Goal: Information Seeking & Learning: Check status

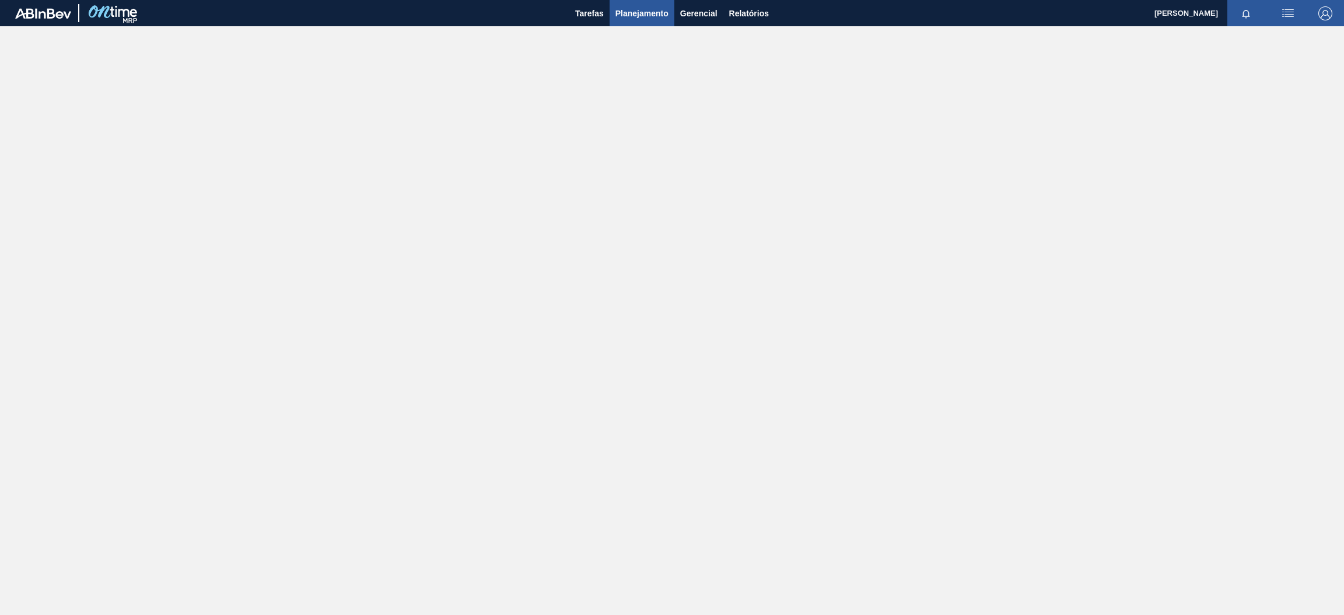
click at [642, 13] on span "Planejamento" at bounding box center [641, 13] width 53 height 14
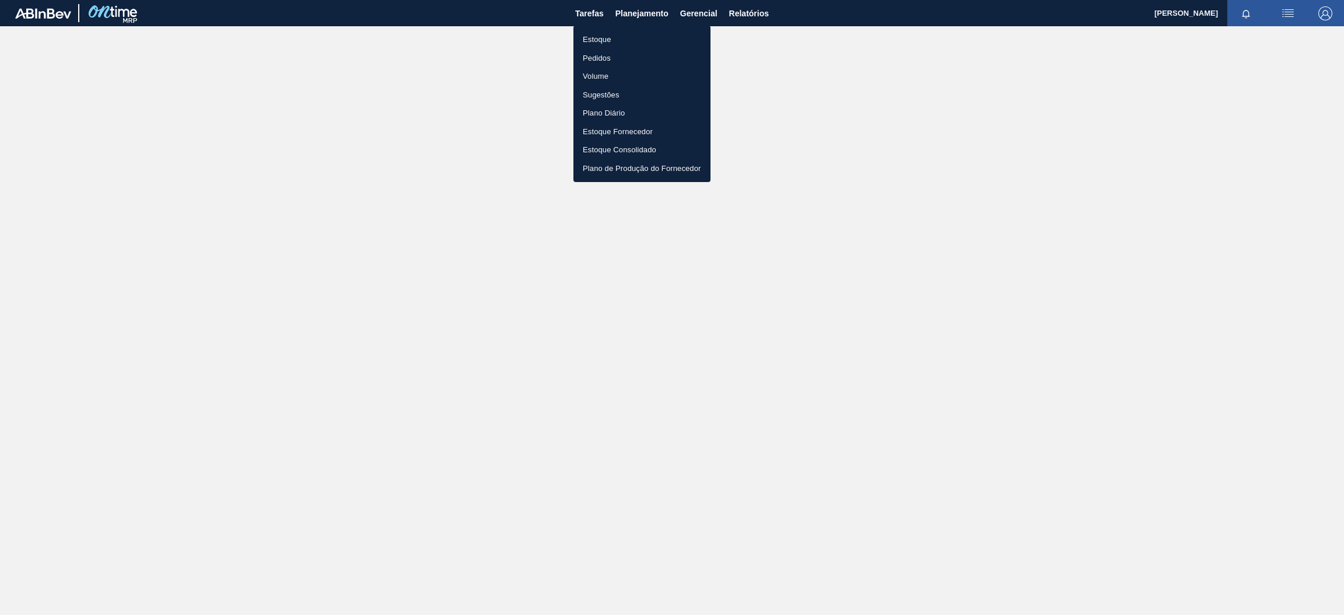
click at [622, 39] on li "Estoque" at bounding box center [641, 39] width 137 height 19
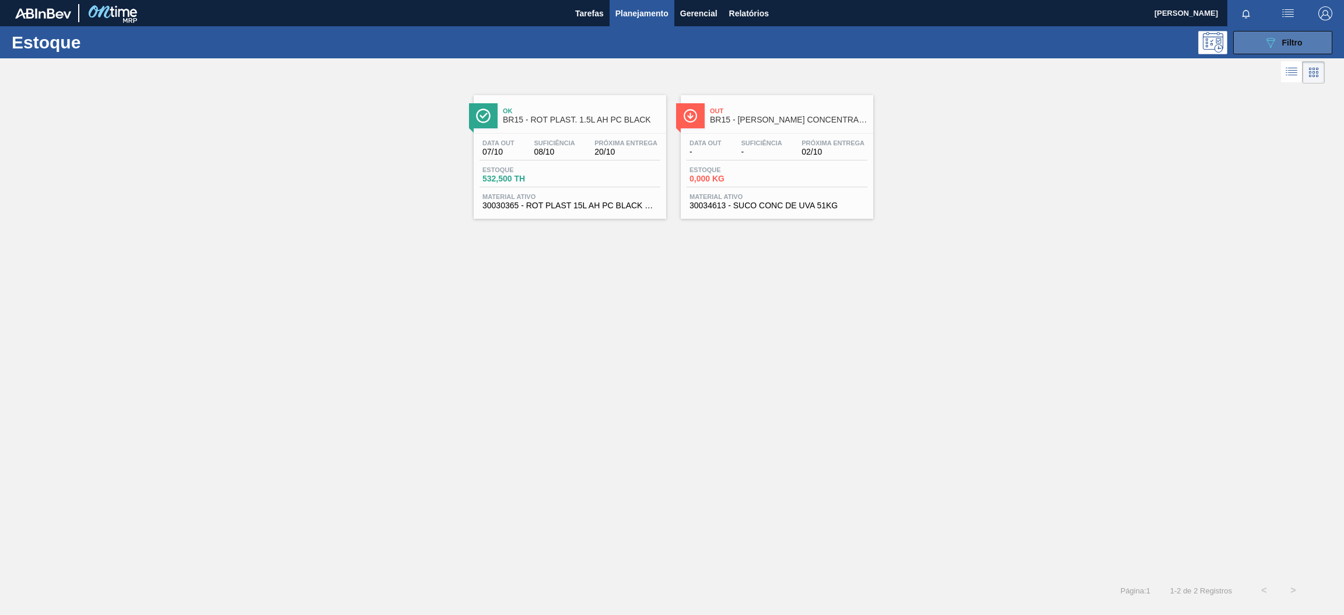
click at [1266, 48] on icon "089F7B8B-B2A5-4AFE-B5C0-19BA573D28AC" at bounding box center [1271, 43] width 14 height 14
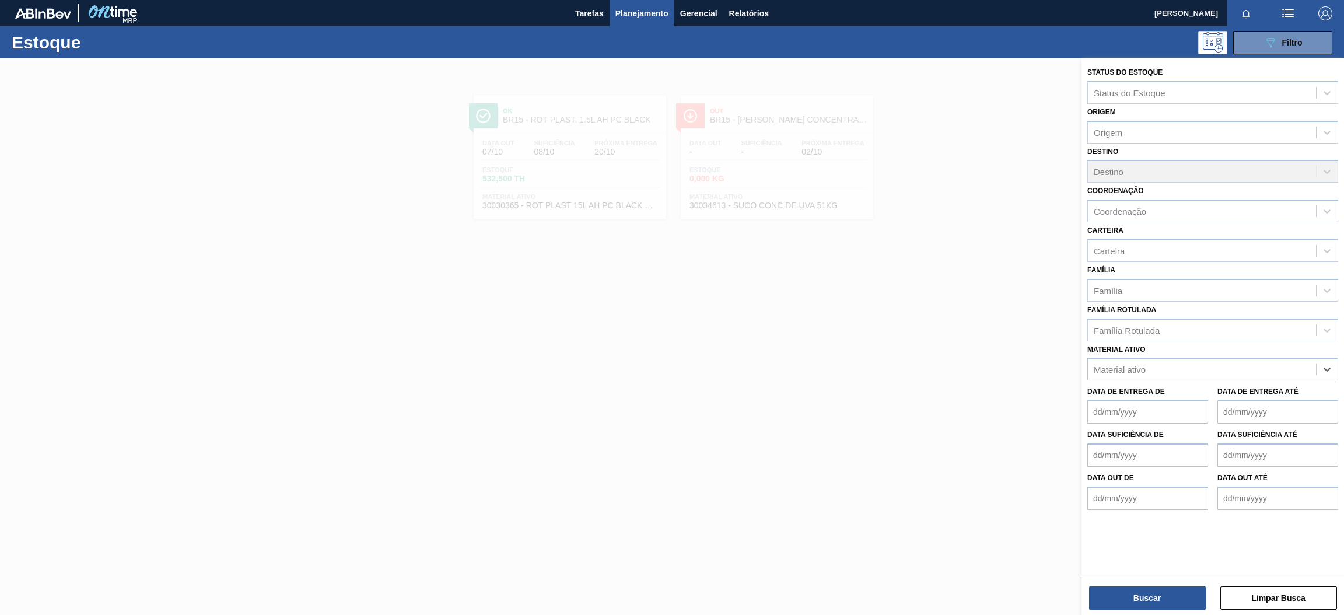
paste ativo "30031247"
type ativo "30031247"
click at [1221, 395] on div "30031247 - SUCO UVA CONC PRESV 255KG" at bounding box center [1212, 398] width 251 height 22
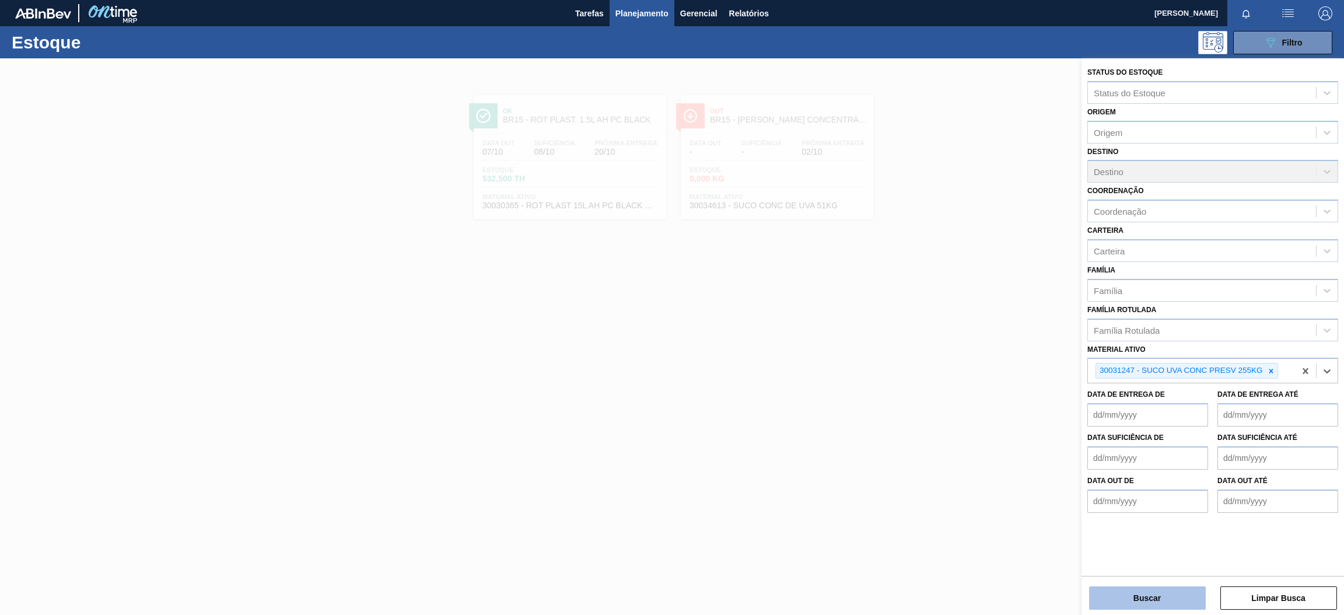
click at [1175, 599] on button "Buscar" at bounding box center [1147, 597] width 117 height 23
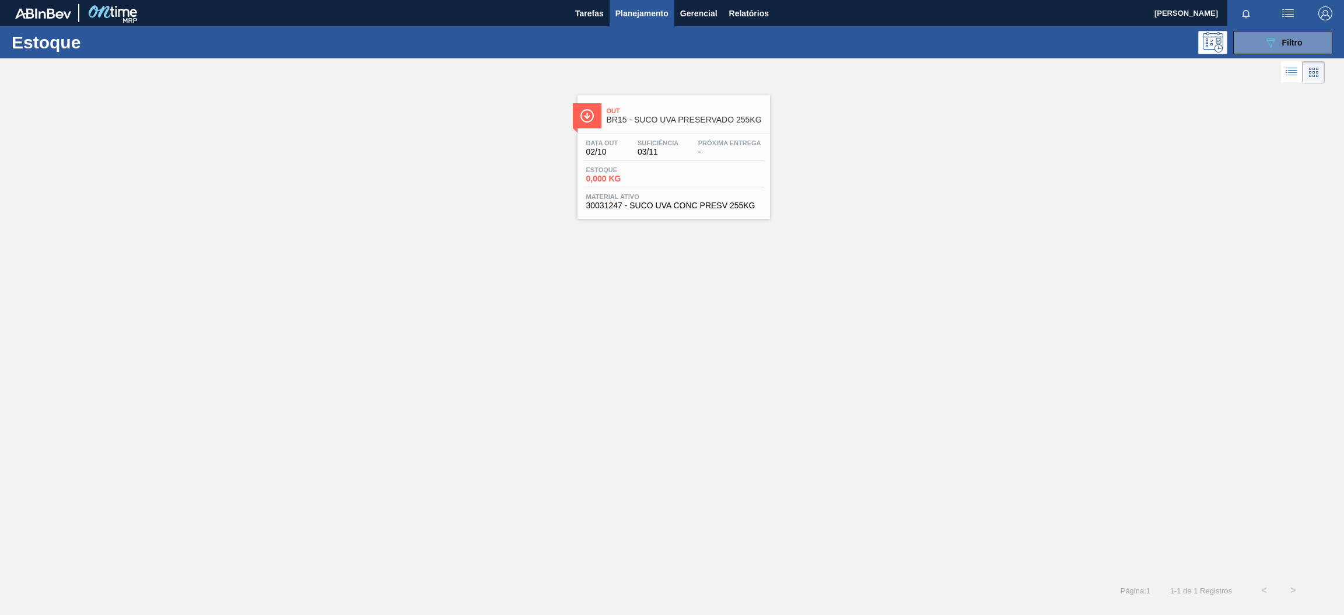
click at [695, 163] on div "Data out 02/10 Suficiência 03/11 Próxima Entrega - Estoque 0,000 KG Material at…" at bounding box center [674, 173] width 193 height 79
